Goal: Transaction & Acquisition: Purchase product/service

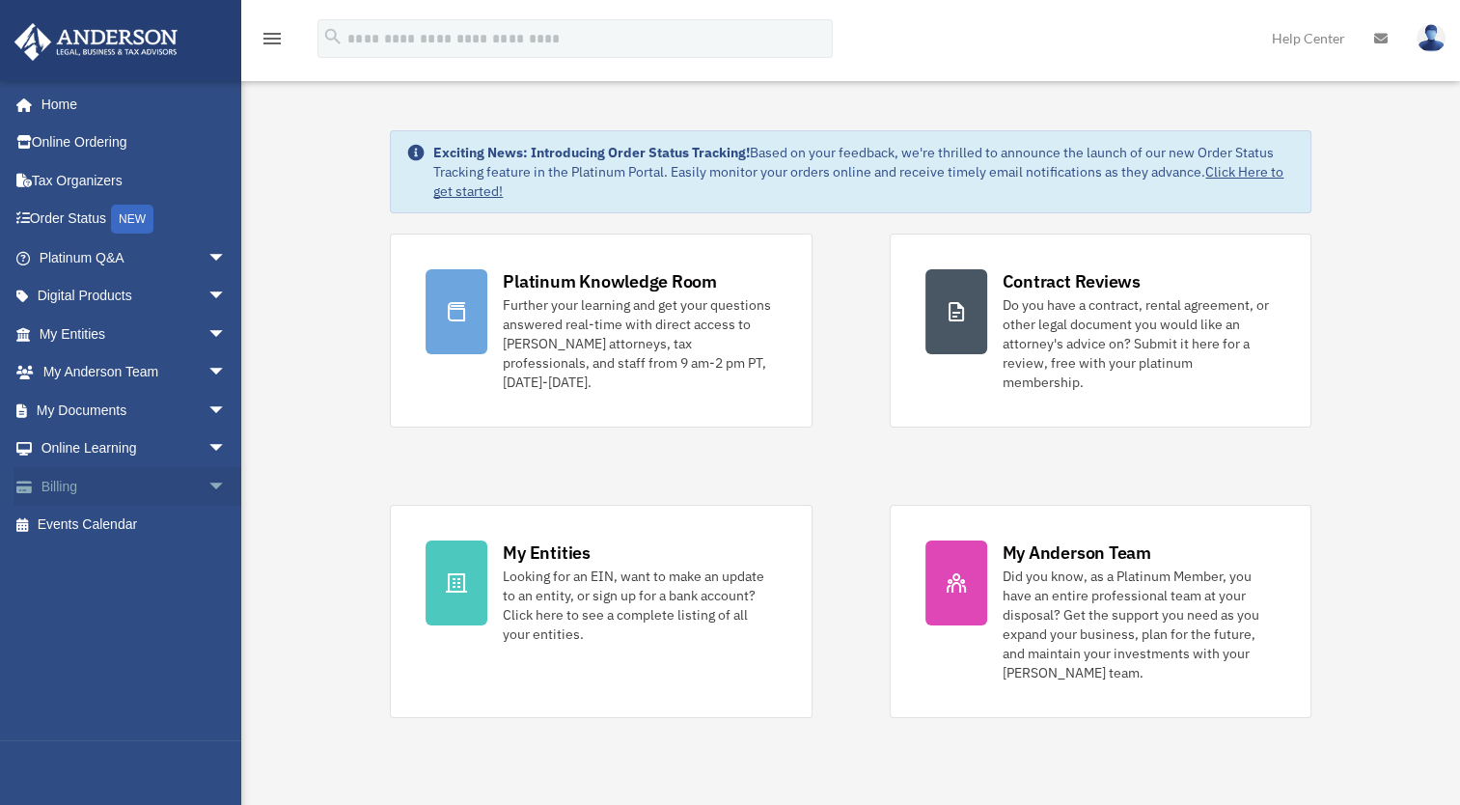
click at [207, 486] on span "arrow_drop_down" at bounding box center [226, 487] width 39 height 40
click at [131, 518] on link "$ Open Invoices" at bounding box center [141, 526] width 229 height 40
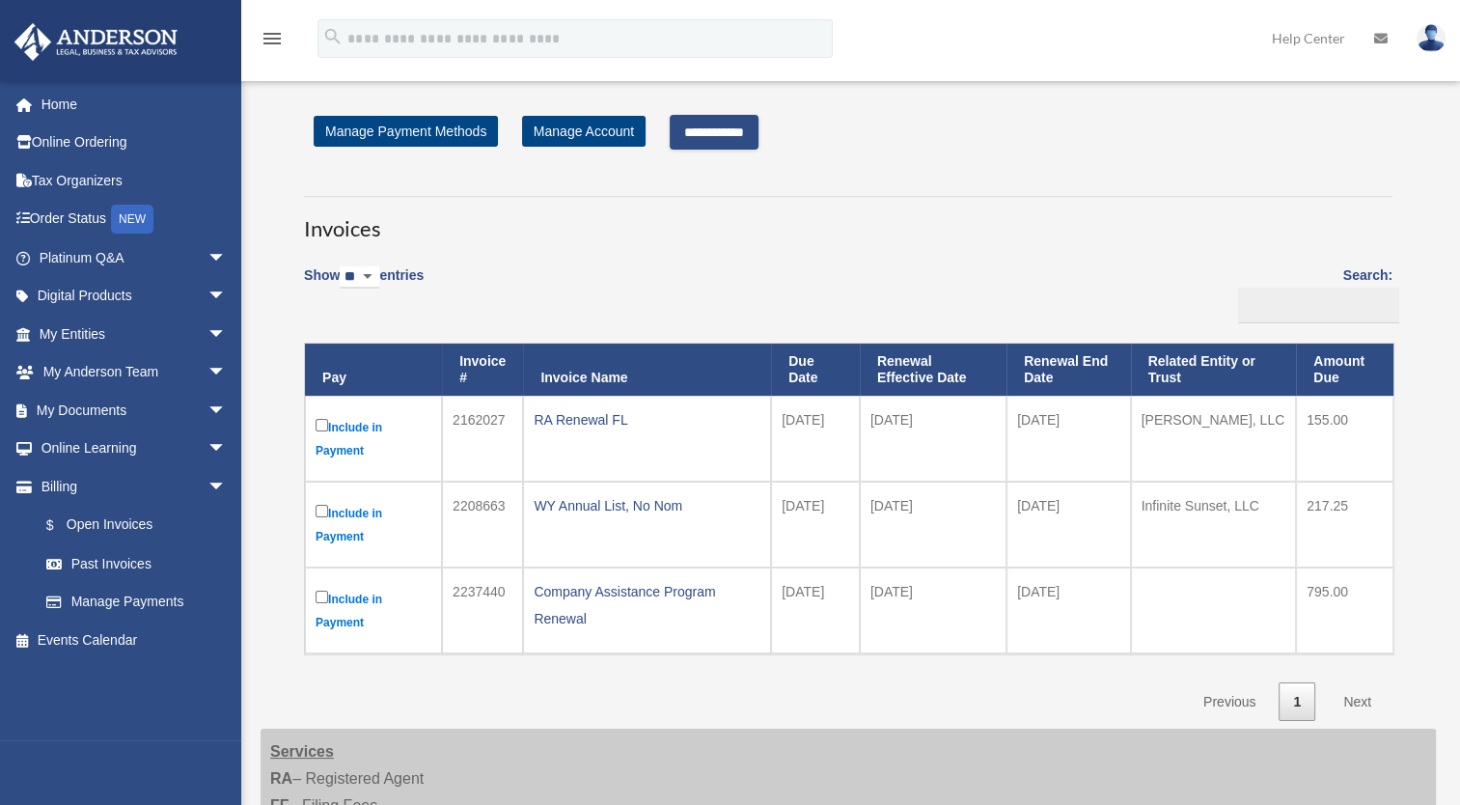
click at [720, 134] on input "**********" at bounding box center [714, 132] width 89 height 35
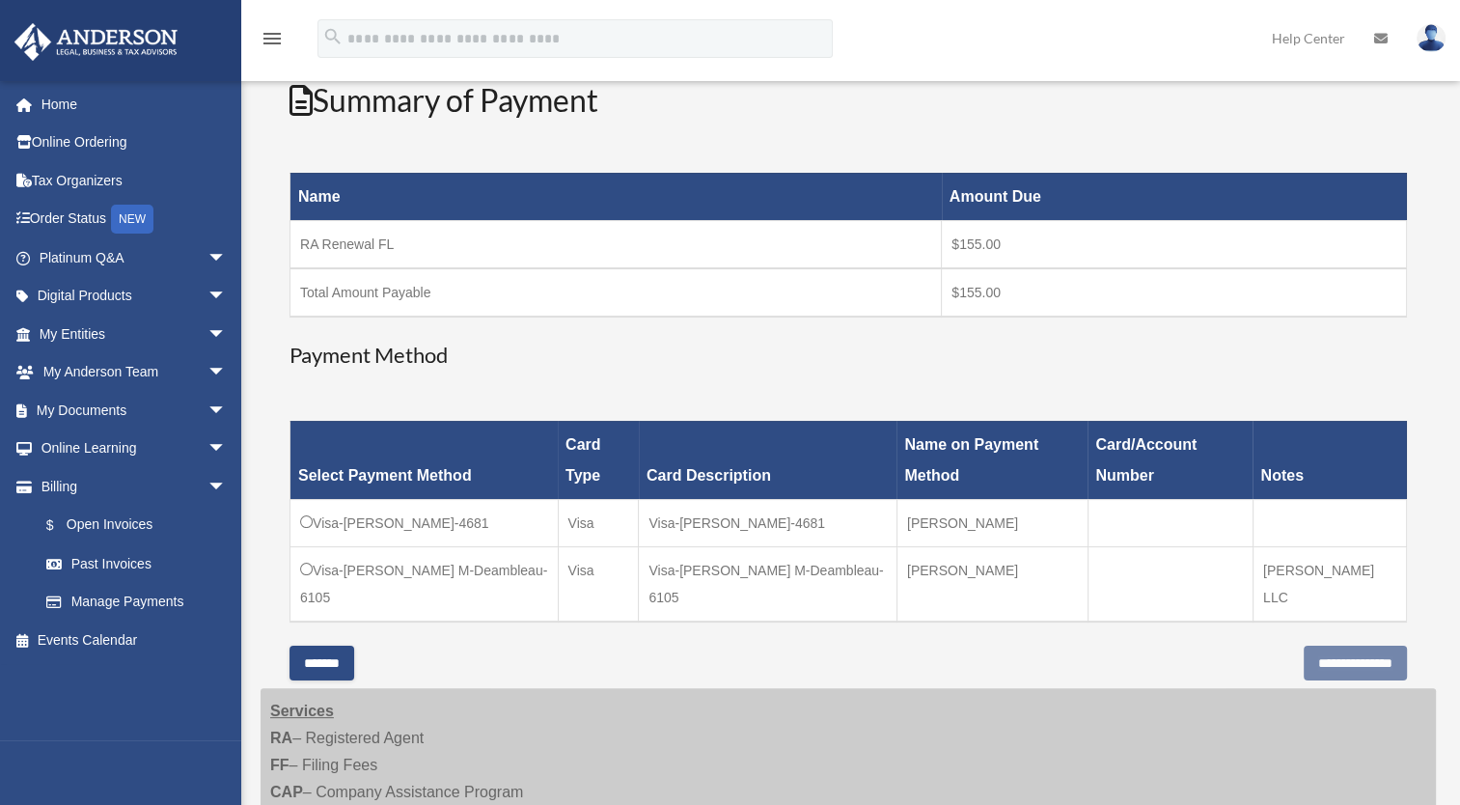
scroll to position [227, 0]
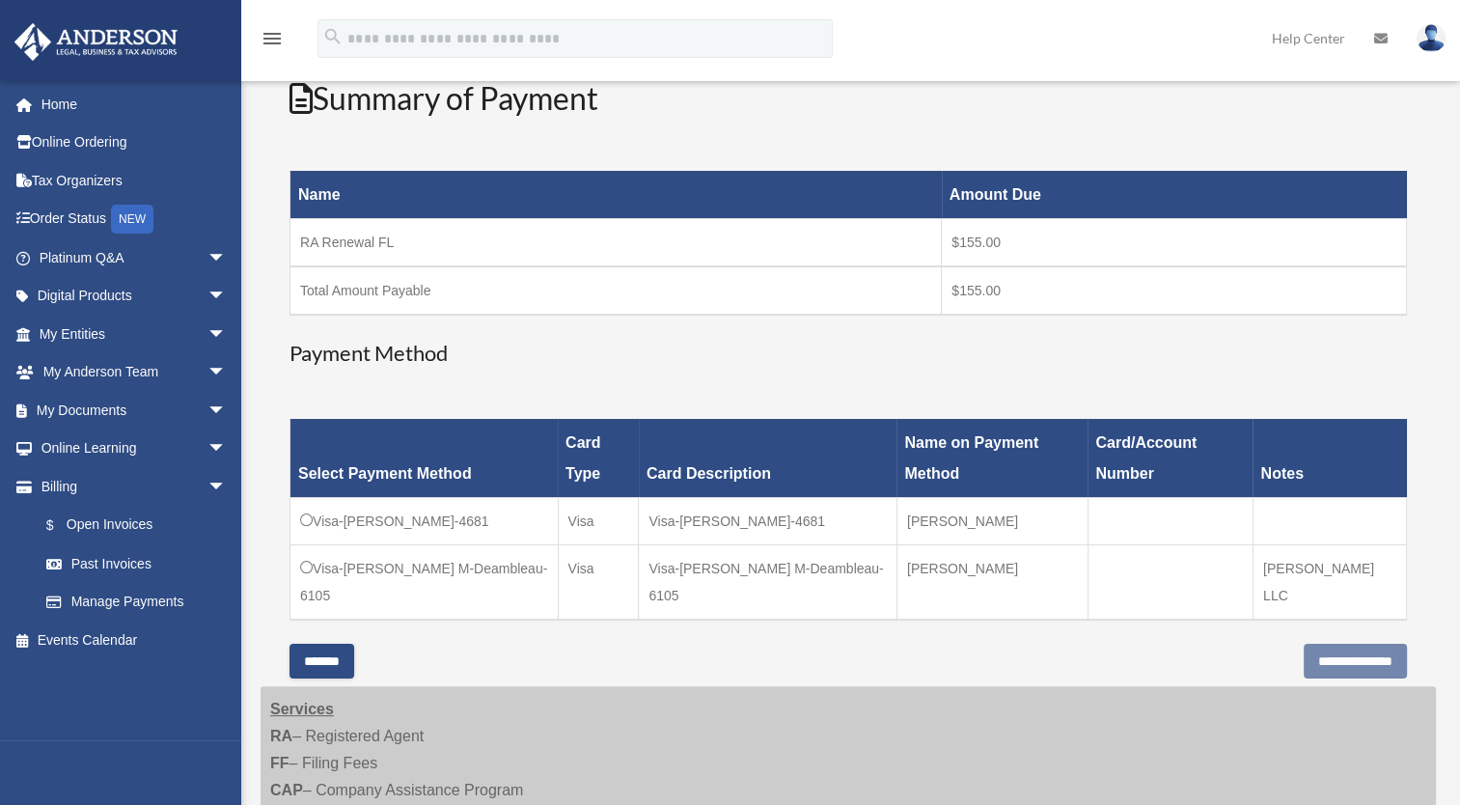
click at [297, 544] on td "Visa-[PERSON_NAME] M-Deambleau-6105" at bounding box center [424, 581] width 268 height 75
click at [1310, 644] on input "**********" at bounding box center [1355, 661] width 103 height 35
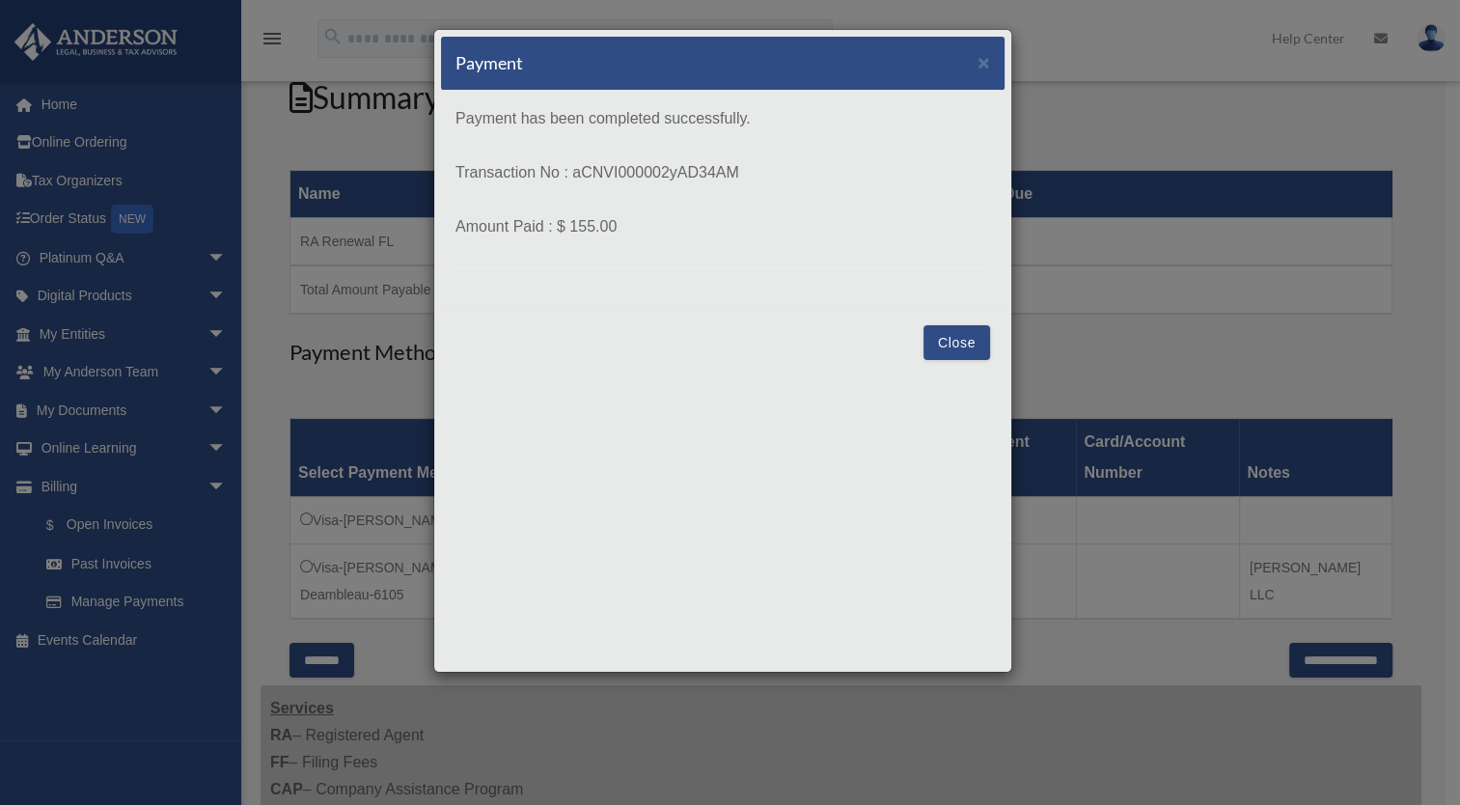
click at [965, 345] on button "Close" at bounding box center [957, 342] width 67 height 35
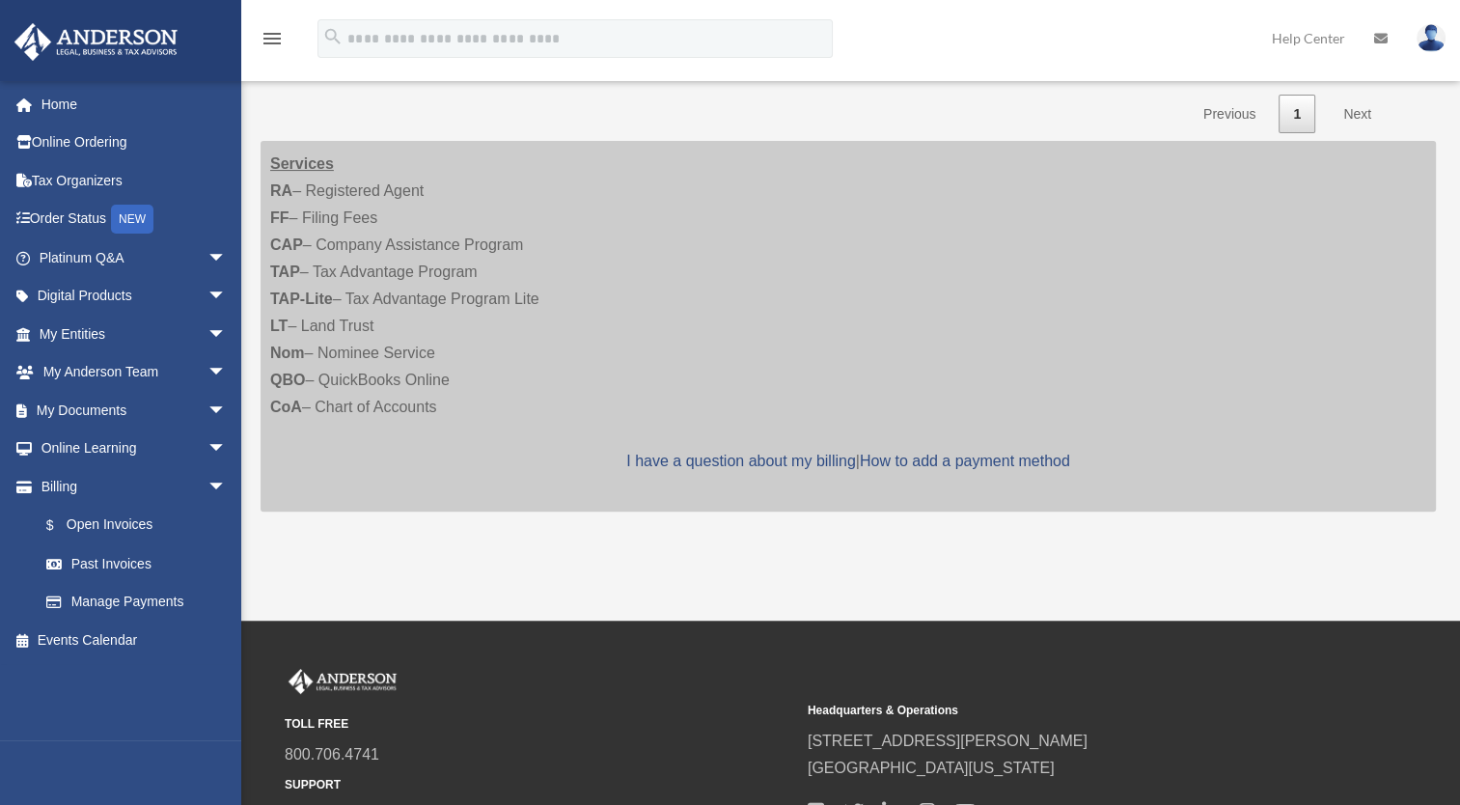
scroll to position [227, 0]
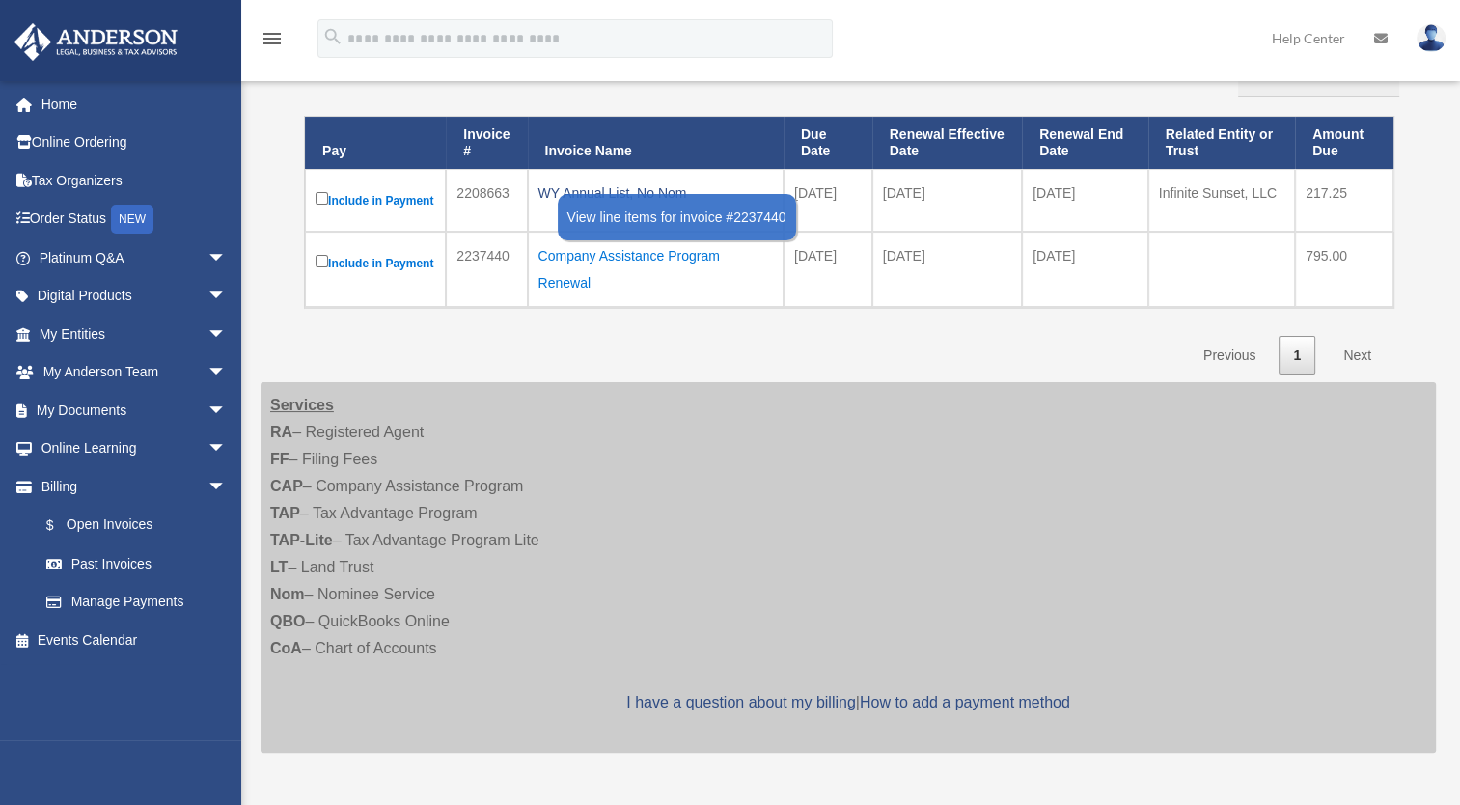
click at [602, 280] on div "Company Assistance Program Renewal" at bounding box center [655, 269] width 234 height 54
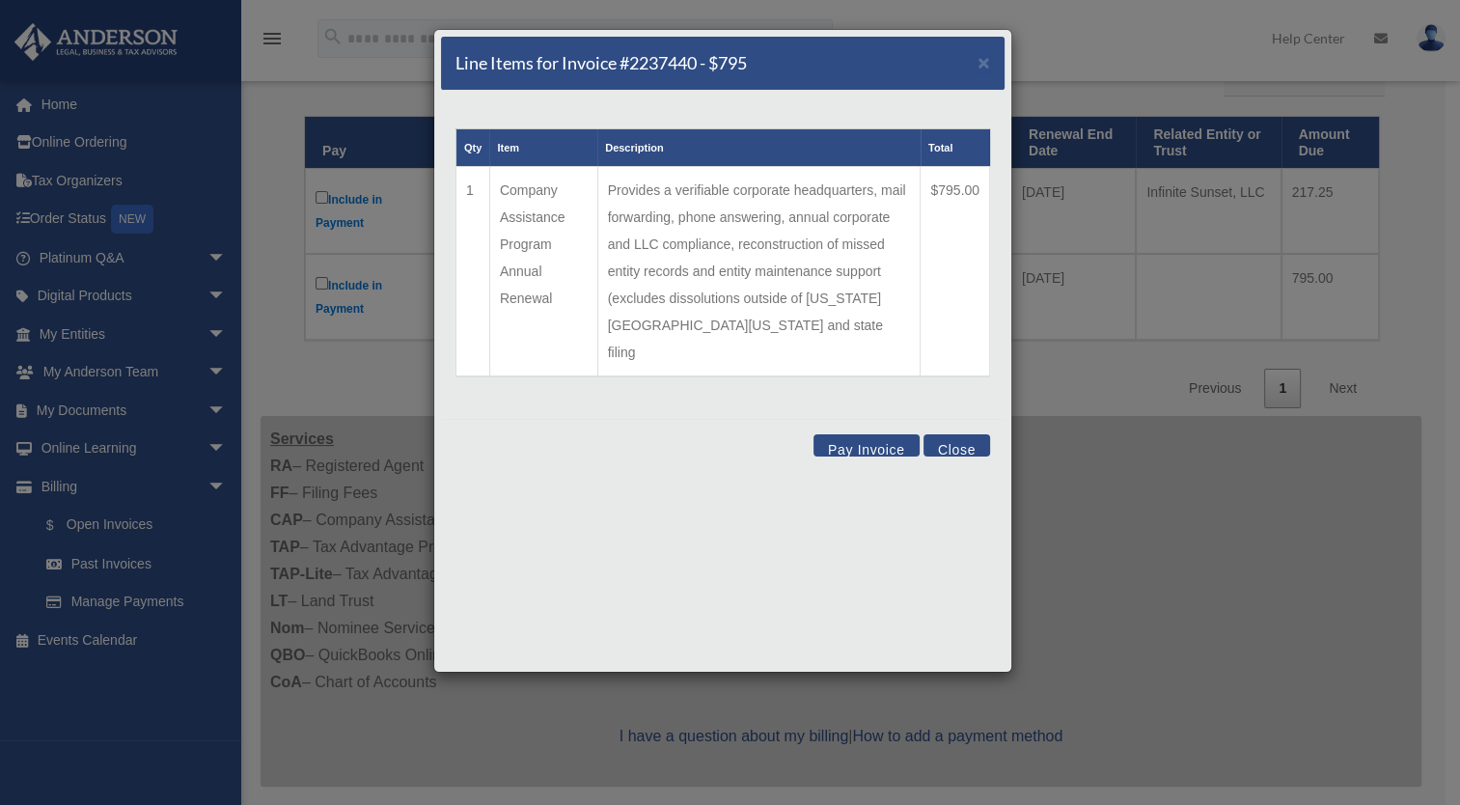
click at [957, 434] on button "Close" at bounding box center [957, 445] width 67 height 22
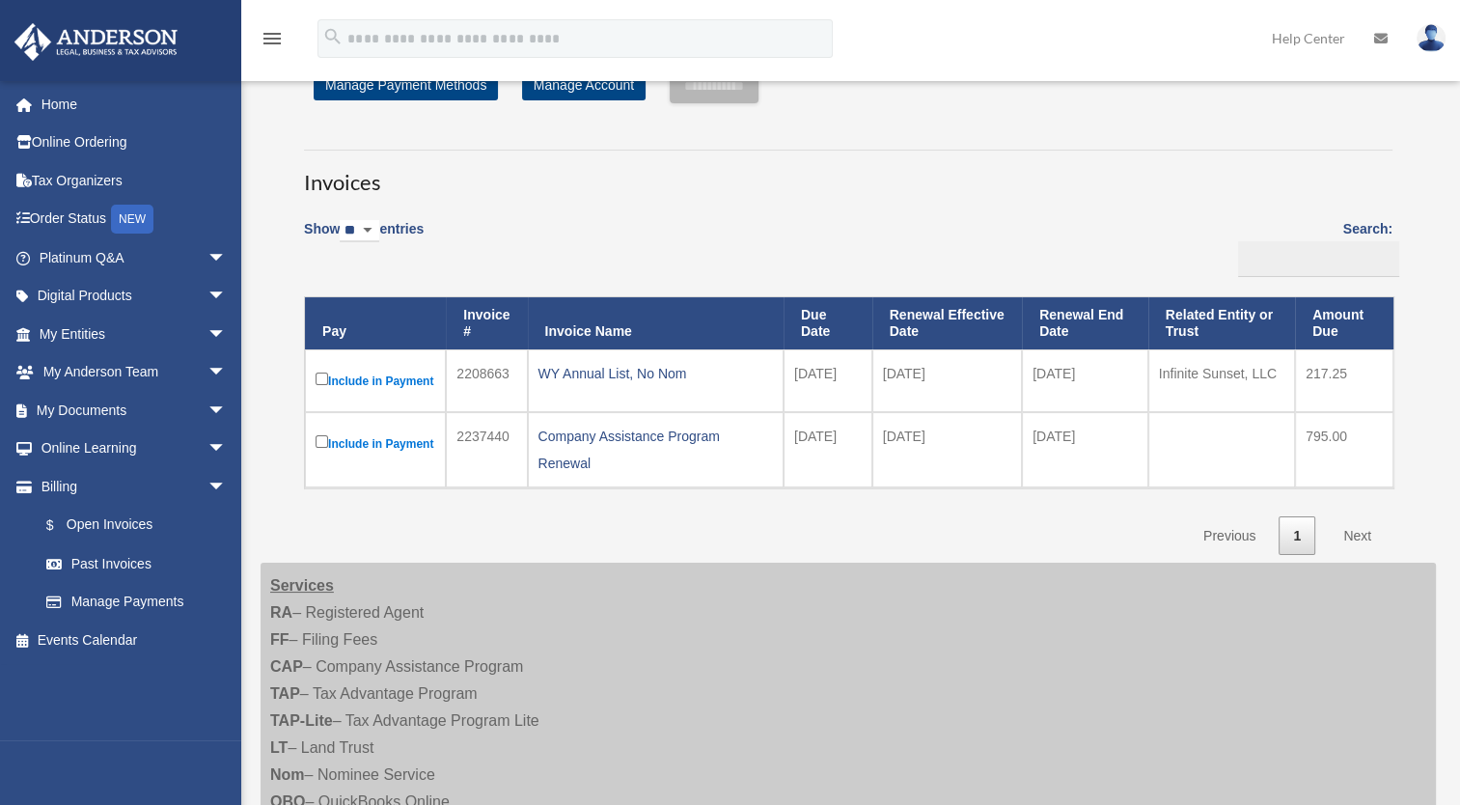
scroll to position [0, 0]
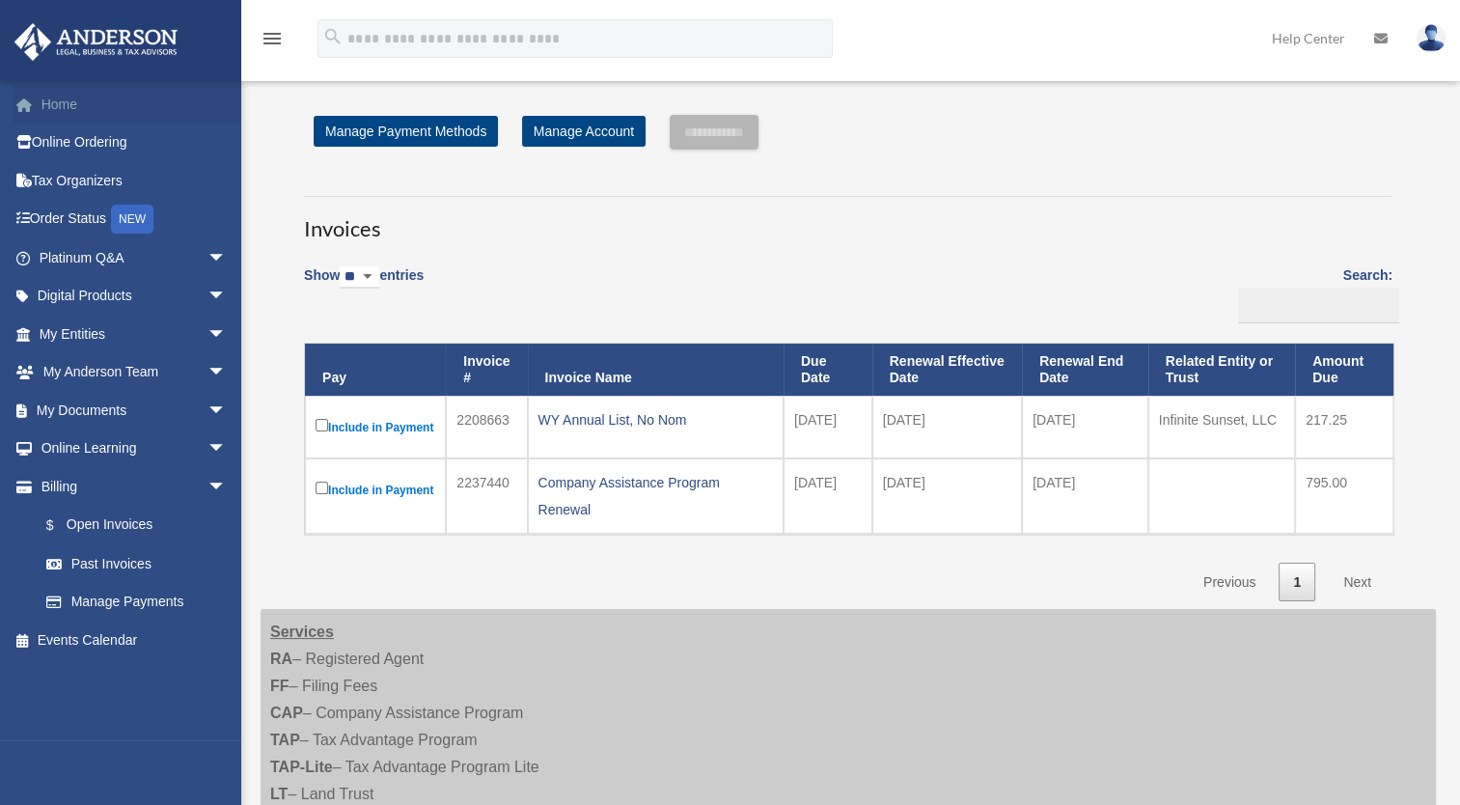
click at [56, 97] on link "Home" at bounding box center [135, 104] width 242 height 39
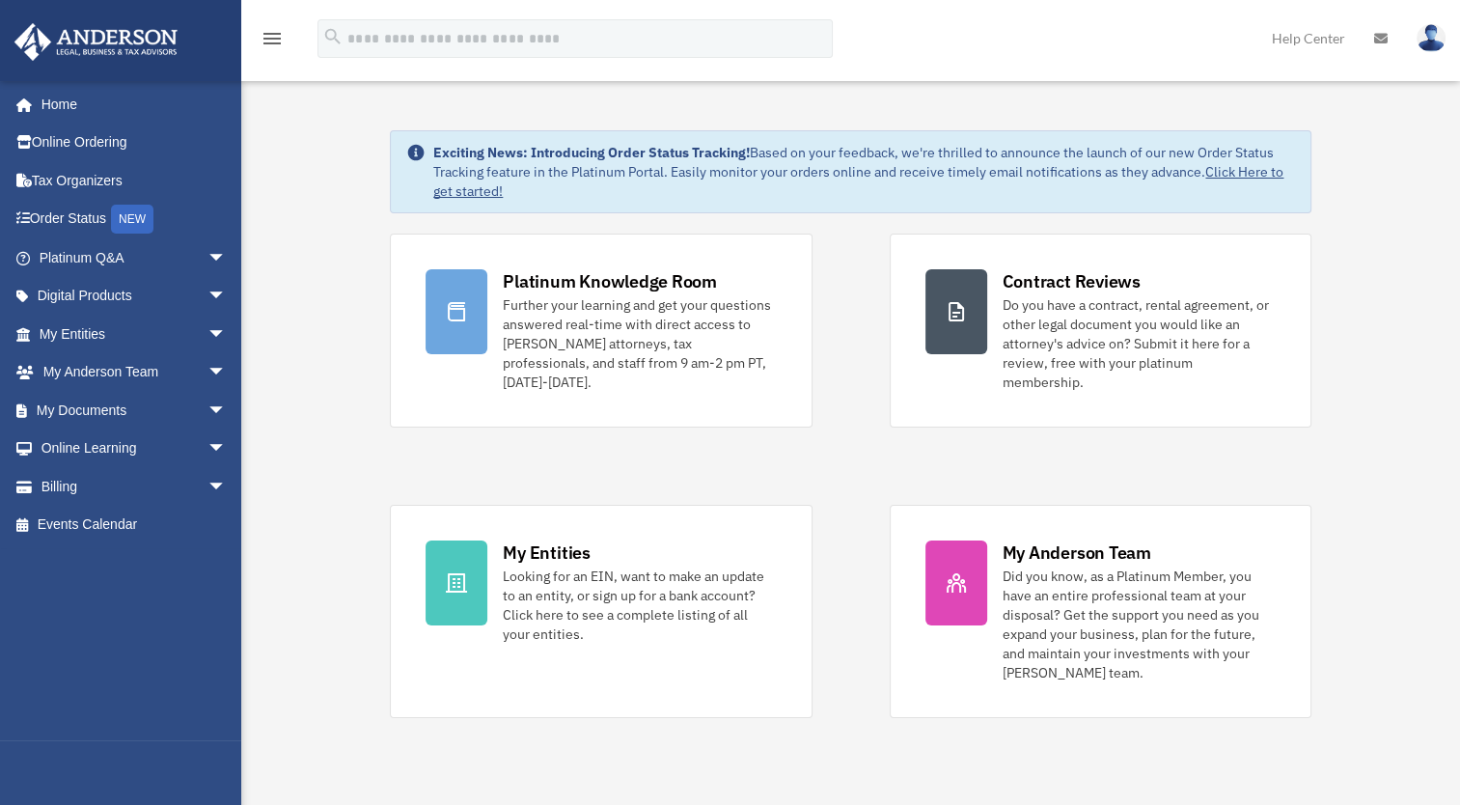
click at [1430, 36] on img at bounding box center [1431, 38] width 29 height 28
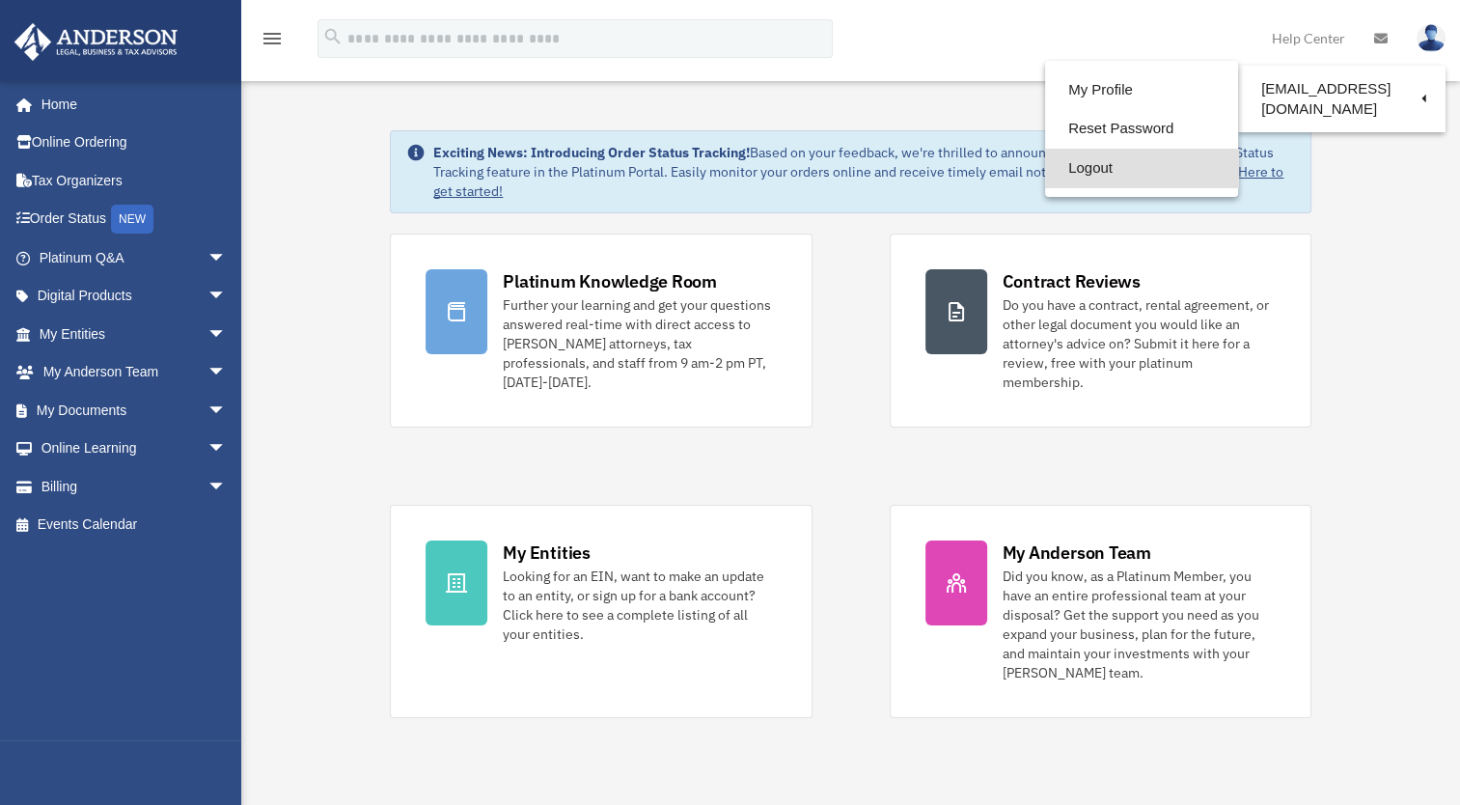
click at [1104, 171] on link "Logout" at bounding box center [1141, 169] width 193 height 40
